Goal: Check status: Check status

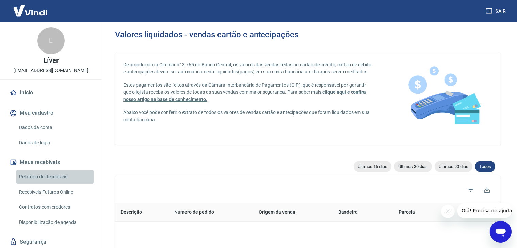
click at [61, 174] on link "Relatório de Recebíveis" at bounding box center [54, 177] width 77 height 14
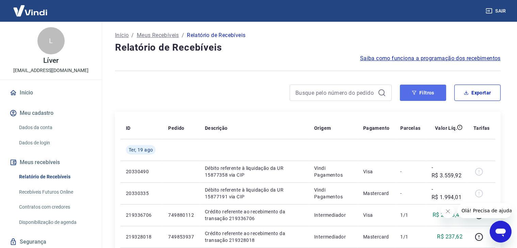
click at [407, 94] on button "Filtros" at bounding box center [423, 93] width 46 height 16
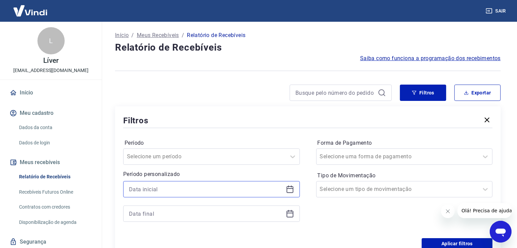
click at [166, 192] on input at bounding box center [206, 189] width 154 height 10
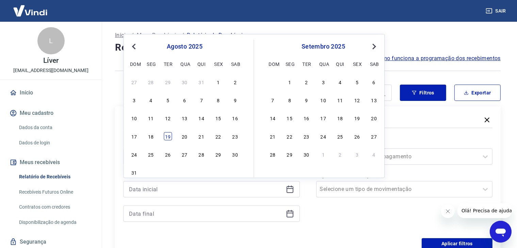
click at [167, 139] on div "19" at bounding box center [168, 136] width 8 height 8
type input "[DATE]"
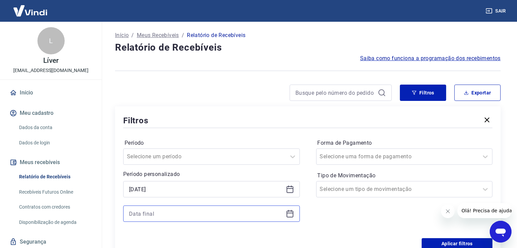
click at [166, 212] on input at bounding box center [206, 214] width 154 height 10
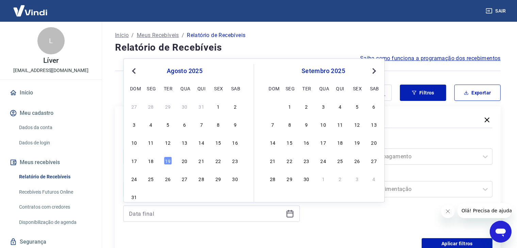
click at [168, 156] on div "17 18 19 20 21 22 23" at bounding box center [184, 161] width 111 height 10
click at [168, 162] on div "19" at bounding box center [168, 161] width 8 height 8
type input "[DATE]"
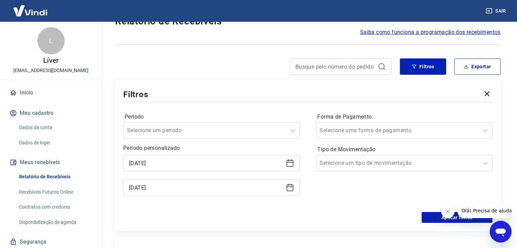
scroll to position [68, 0]
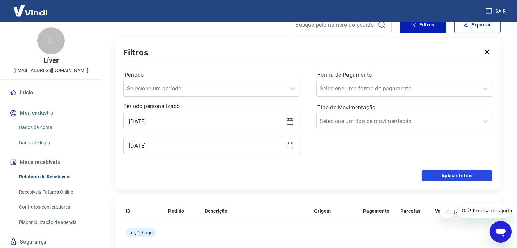
click at [441, 173] on button "Aplicar filtros" at bounding box center [457, 175] width 71 height 11
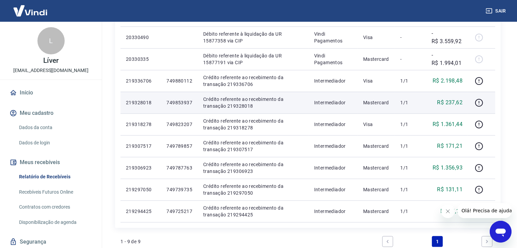
scroll to position [136, 0]
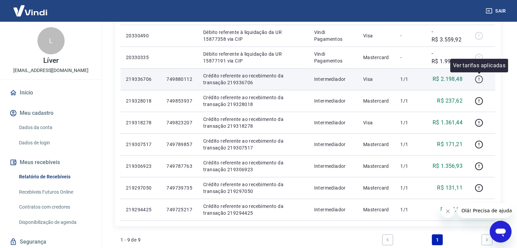
click at [481, 79] on icon "button" at bounding box center [479, 79] width 9 height 9
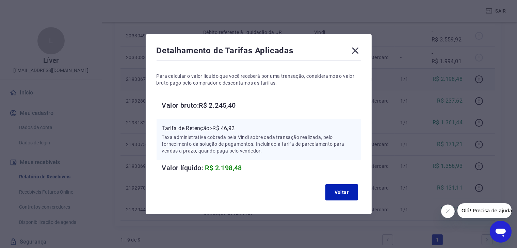
drag, startPoint x: 355, startPoint y: 51, endPoint x: 390, endPoint y: 81, distance: 46.1
click at [355, 52] on icon at bounding box center [355, 50] width 11 height 11
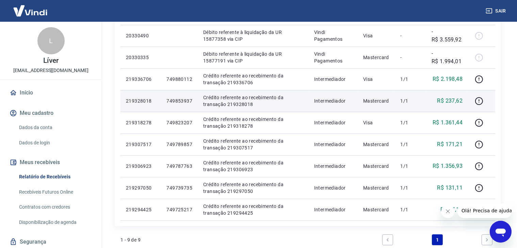
click at [472, 108] on td at bounding box center [481, 101] width 27 height 22
click at [477, 103] on icon "button" at bounding box center [479, 101] width 8 height 8
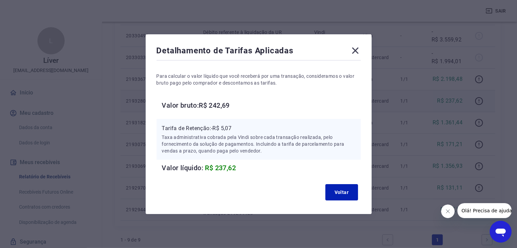
click at [358, 49] on icon at bounding box center [355, 50] width 6 height 6
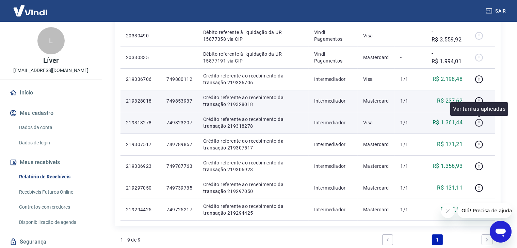
click at [477, 126] on icon "button" at bounding box center [479, 123] width 8 height 8
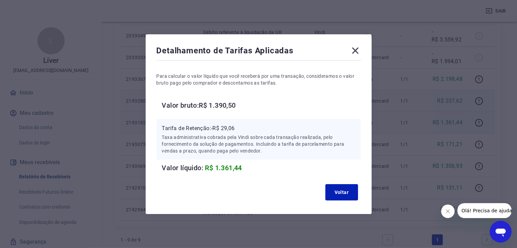
click at [357, 52] on icon at bounding box center [355, 50] width 11 height 11
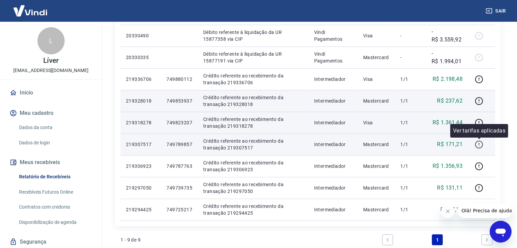
click at [480, 148] on icon "button" at bounding box center [479, 145] width 9 height 9
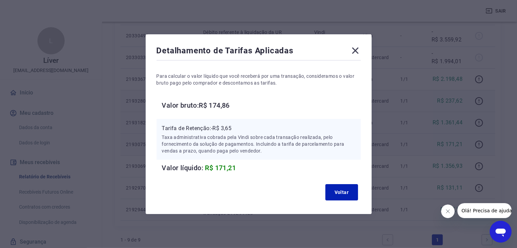
click at [358, 50] on icon at bounding box center [355, 50] width 6 height 6
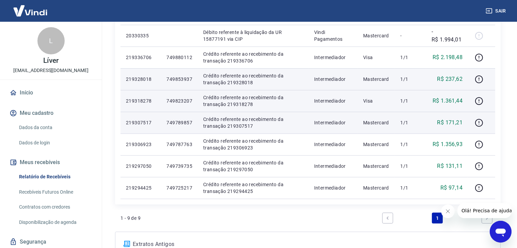
scroll to position [170, 0]
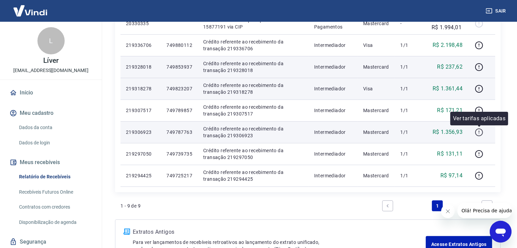
click at [479, 133] on icon "button" at bounding box center [479, 132] width 9 height 9
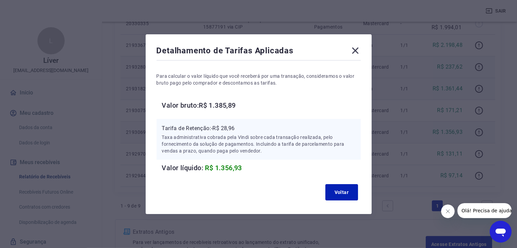
click at [360, 47] on icon at bounding box center [355, 50] width 11 height 11
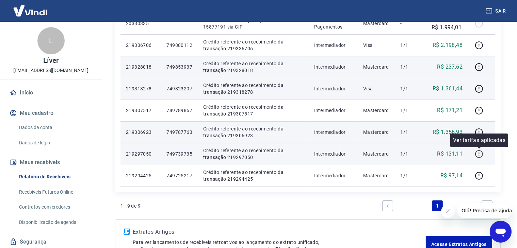
click at [476, 155] on icon "button" at bounding box center [479, 154] width 9 height 9
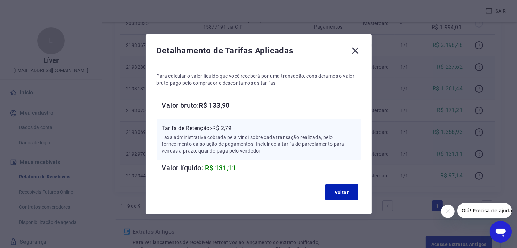
click at [359, 47] on icon at bounding box center [355, 50] width 11 height 11
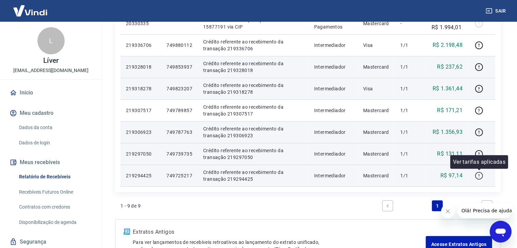
click at [477, 175] on icon "button" at bounding box center [479, 176] width 9 height 9
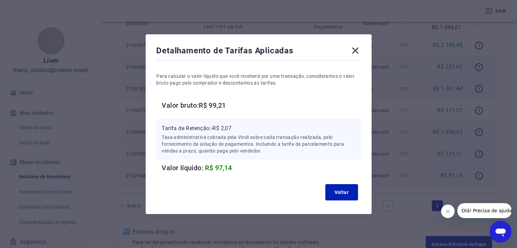
click at [358, 49] on icon at bounding box center [355, 50] width 6 height 6
